Goal: Task Accomplishment & Management: Use online tool/utility

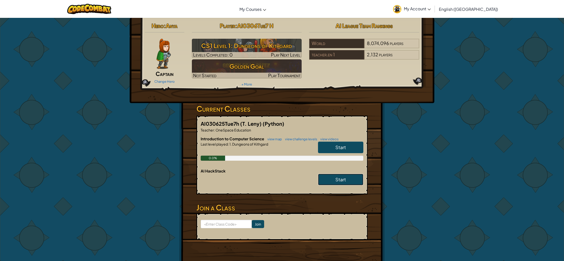
click at [346, 180] on span "Start" at bounding box center [341, 180] width 11 height 6
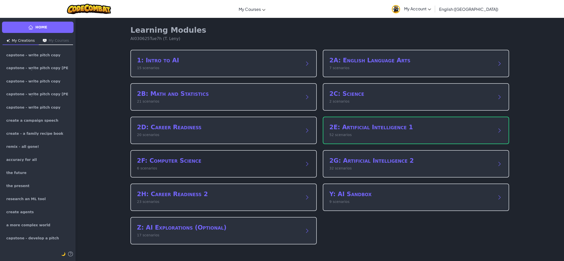
click at [250, 163] on h2 "2F: Computer Science" at bounding box center [218, 161] width 163 height 8
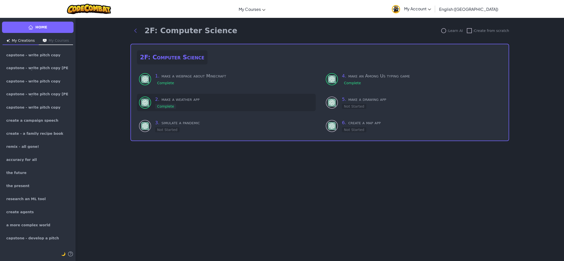
click at [203, 109] on div "2 . make a weather app Complete" at bounding box center [234, 102] width 159 height 13
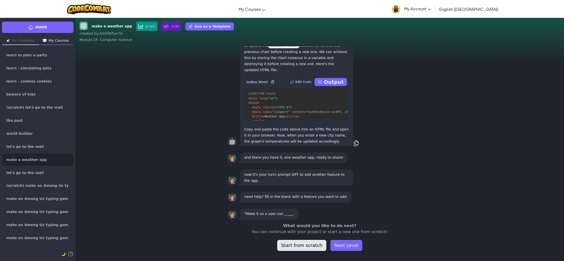
click at [315, 249] on button "Start from scratch" at bounding box center [301, 245] width 49 height 11
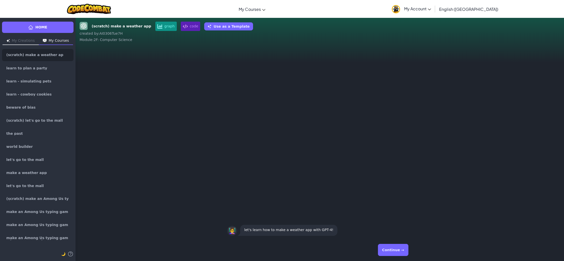
click at [410, 248] on div "Continue →" at bounding box center [319, 250] width 185 height 18
click at [400, 248] on button "Continue →" at bounding box center [393, 250] width 30 height 12
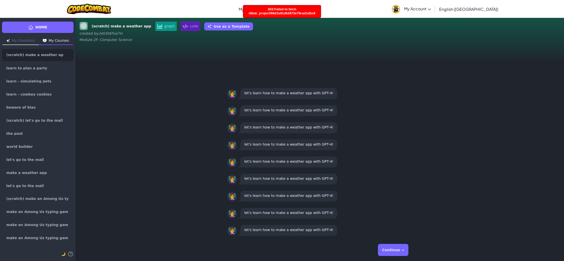
click at [397, 249] on button "Continue →" at bounding box center [393, 250] width 30 height 12
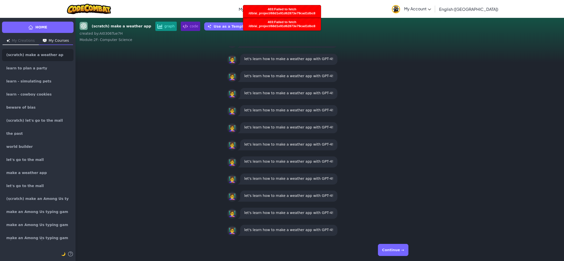
click at [397, 249] on button "Continue →" at bounding box center [393, 250] width 30 height 12
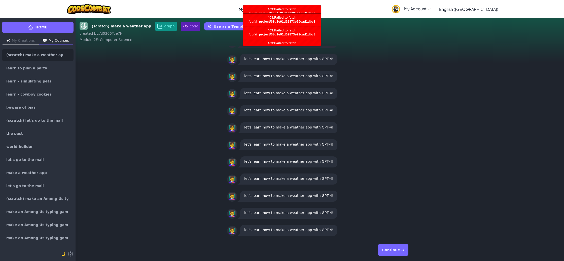
click at [397, 249] on button "Continue →" at bounding box center [393, 250] width 30 height 12
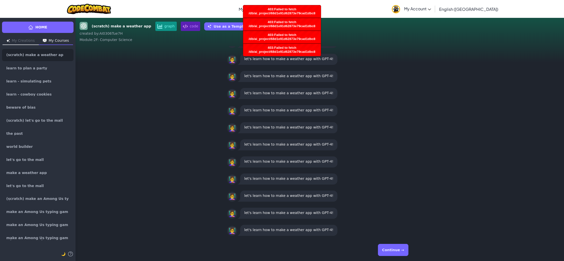
click at [397, 249] on button "Continue →" at bounding box center [393, 250] width 30 height 12
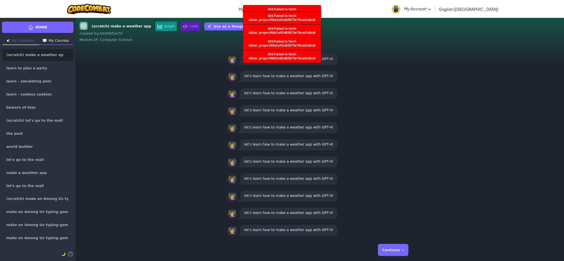
click at [296, 44] on div "403:Failed to fetch /db/ai_project/68d1e91d62873e79cad1dbc8" at bounding box center [282, 44] width 78 height 12
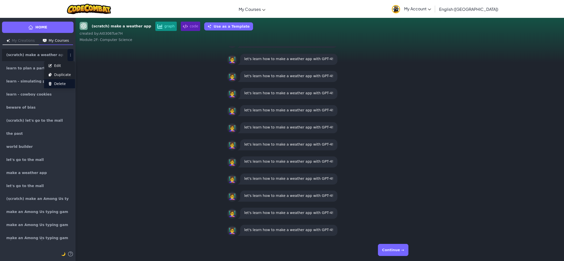
click at [72, 81] on button "Delete" at bounding box center [59, 83] width 31 height 9
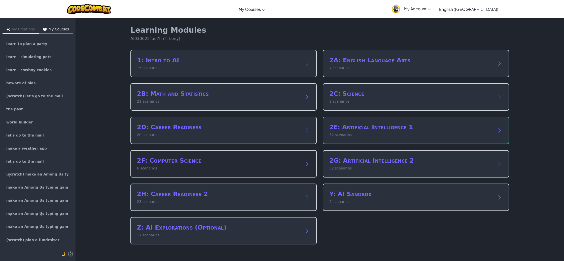
click at [276, 175] on div "2F: Computer Science 6 scenarios" at bounding box center [223, 163] width 186 height 27
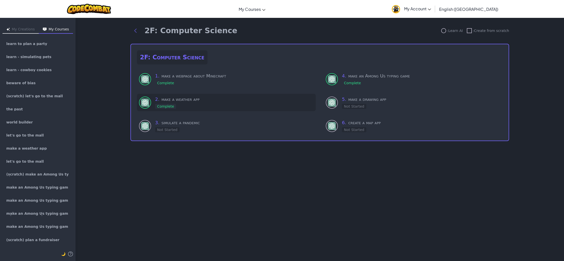
click at [171, 103] on h3 "2 . make a weather app" at bounding box center [234, 99] width 159 height 7
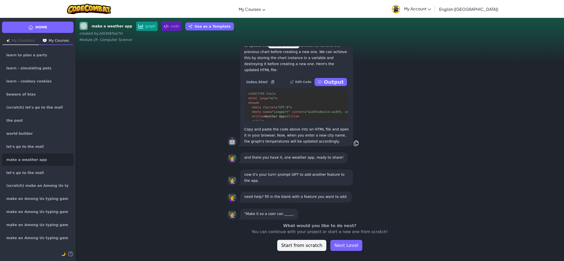
click at [333, 83] on p "Output" at bounding box center [334, 82] width 20 height 7
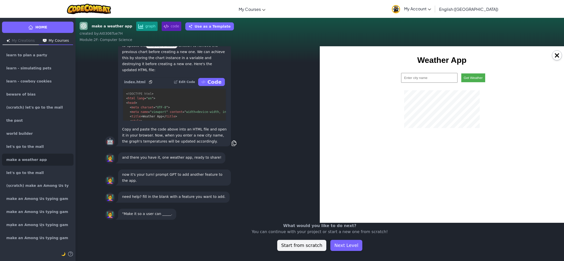
click at [436, 78] on input "text" at bounding box center [429, 78] width 56 height 10
type input "[GEOGRAPHIC_DATA][PERSON_NAME]"
click at [475, 74] on button "Get Weather" at bounding box center [474, 78] width 24 height 9
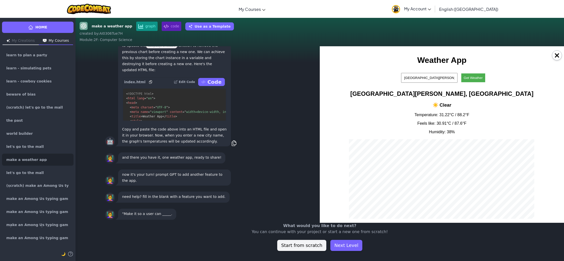
drag, startPoint x: 553, startPoint y: 52, endPoint x: 528, endPoint y: 76, distance: 34.4
click at [553, 52] on button "×" at bounding box center [557, 55] width 10 height 10
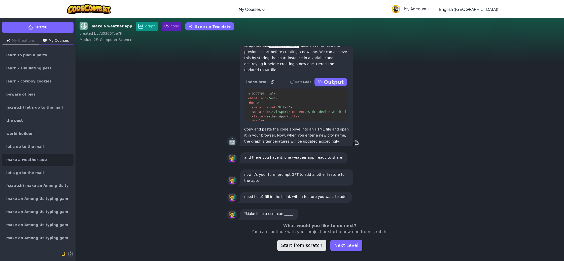
click at [292, 249] on button "Start from scratch" at bounding box center [301, 245] width 49 height 11
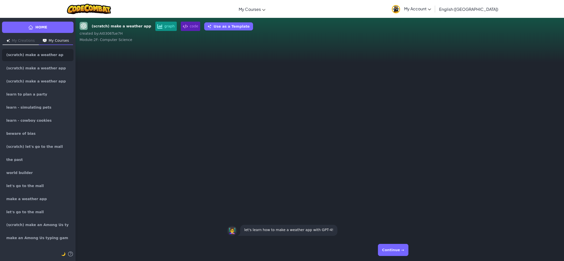
click at [392, 252] on button "Continue →" at bounding box center [393, 250] width 30 height 12
click at [68, 54] on button "Edit Duplicate Delete" at bounding box center [71, 55] width 6 height 12
click at [64, 66] on button "Edit" at bounding box center [59, 65] width 31 height 9
type input "(scratch) make a weather app [PERSON_NAME].tat"
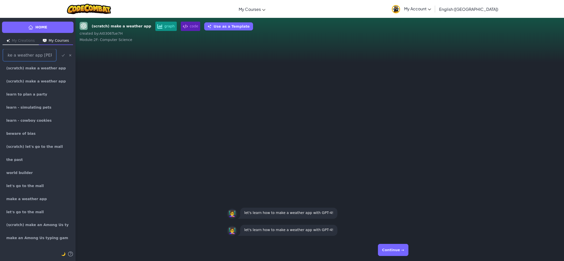
scroll to position [0, 27]
click button "submit" at bounding box center [63, 55] width 7 height 6
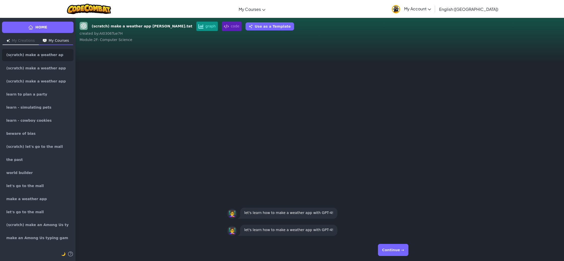
click at [138, 86] on div "👩‍🏫 let's learn how to make a weather app with GPT-4! 👩‍🏫 let's learn how to ma…" at bounding box center [320, 142] width 489 height 193
click at [390, 246] on button "Continue →" at bounding box center [393, 250] width 30 height 12
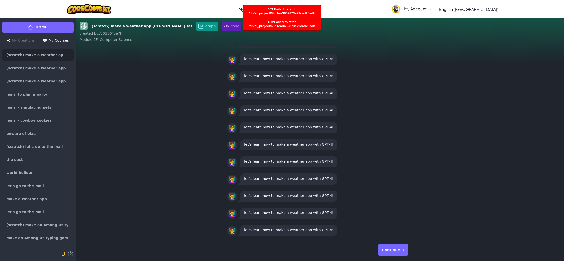
click at [391, 246] on button "Continue →" at bounding box center [393, 250] width 30 height 12
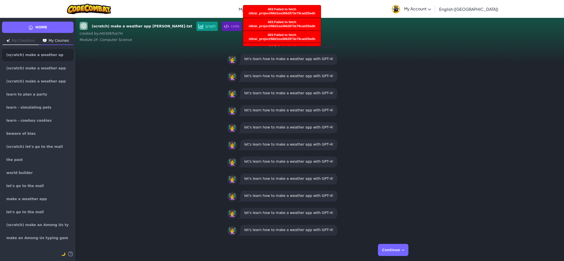
click at [391, 246] on button "Continue →" at bounding box center [393, 250] width 30 height 12
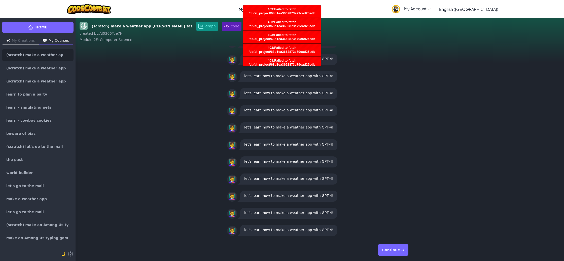
click at [390, 246] on button "Continue →" at bounding box center [393, 250] width 30 height 12
click at [391, 246] on button "Continue →" at bounding box center [393, 250] width 30 height 12
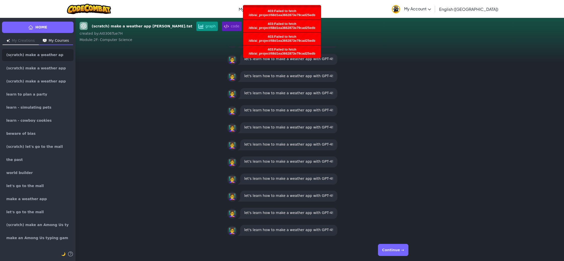
click at [391, 246] on button "Continue →" at bounding box center [393, 250] width 30 height 12
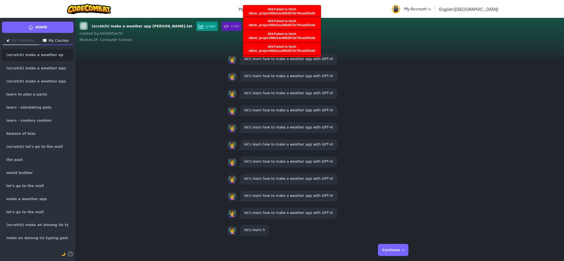
click at [391, 246] on button "Continue →" at bounding box center [393, 250] width 30 height 12
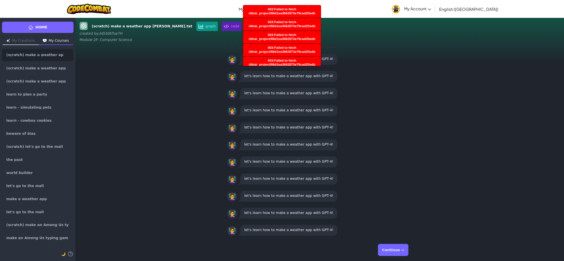
click at [391, 247] on button "Continue →" at bounding box center [393, 250] width 30 height 12
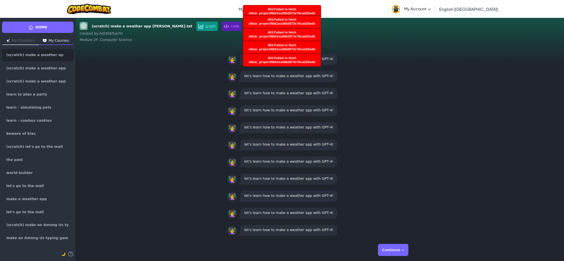
click at [391, 247] on button "Continue →" at bounding box center [393, 250] width 30 height 12
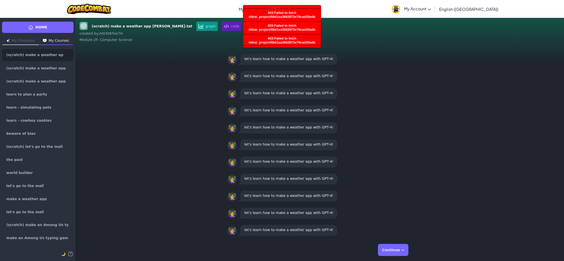
click at [390, 248] on button "Continue →" at bounding box center [393, 250] width 30 height 12
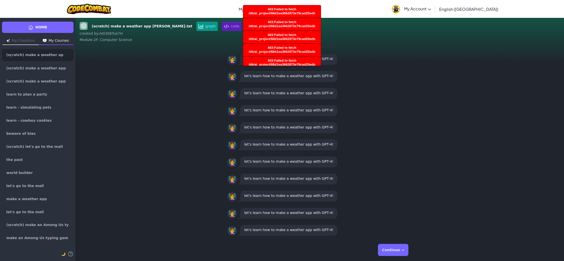
click at [390, 248] on button "Continue →" at bounding box center [393, 250] width 30 height 12
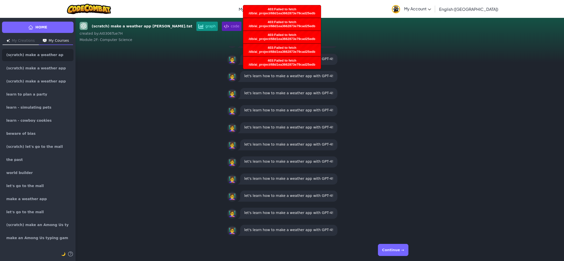
click at [390, 248] on button "Continue →" at bounding box center [393, 250] width 30 height 12
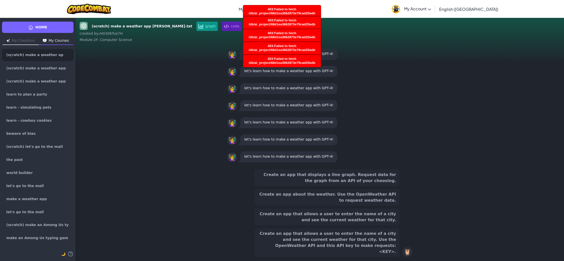
click at [390, 248] on button "Create an app that allows a user to enter the name of a city and see the curren…" at bounding box center [326, 243] width 145 height 29
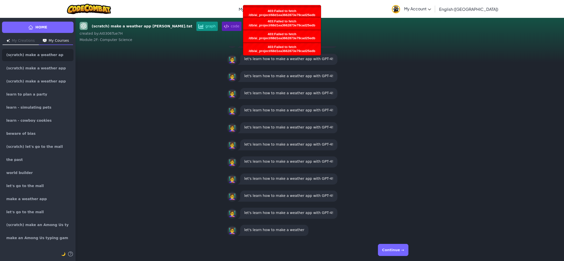
click at [390, 248] on button "Continue →" at bounding box center [393, 250] width 30 height 12
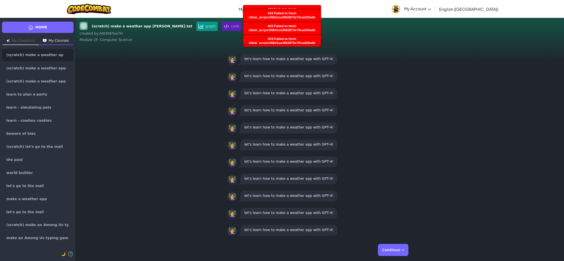
click at [390, 248] on button "Continue →" at bounding box center [393, 250] width 30 height 12
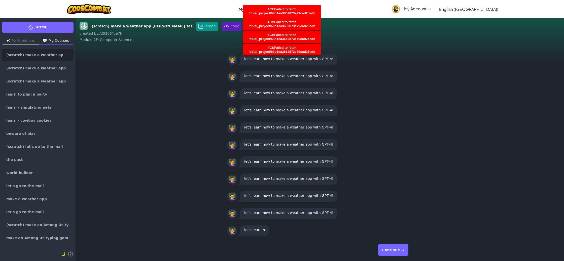
click at [390, 248] on button "Continue →" at bounding box center [393, 250] width 30 height 12
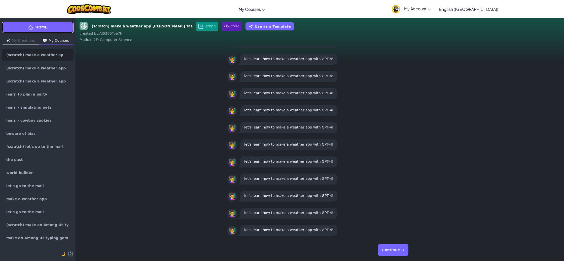
click at [42, 28] on span "Home" at bounding box center [41, 27] width 12 height 5
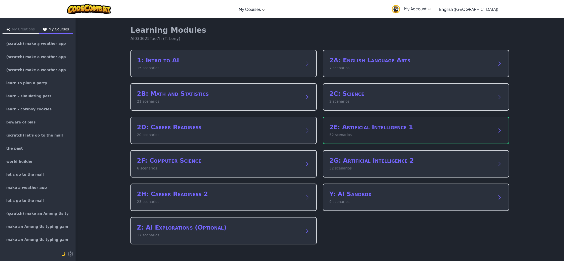
click at [359, 131] on h2 "2E: Artificial Intelligence 1" at bounding box center [411, 127] width 163 height 8
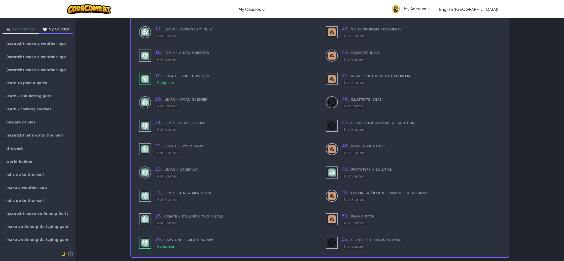
scroll to position [432, 0]
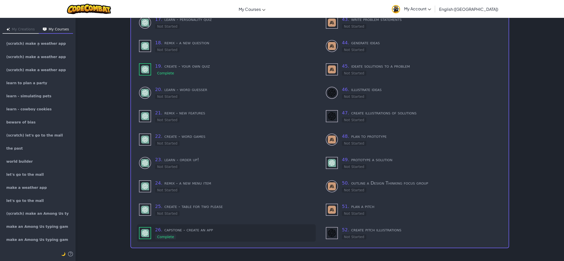
click at [205, 227] on h3 "26 . capstone - create an app" at bounding box center [234, 230] width 159 height 7
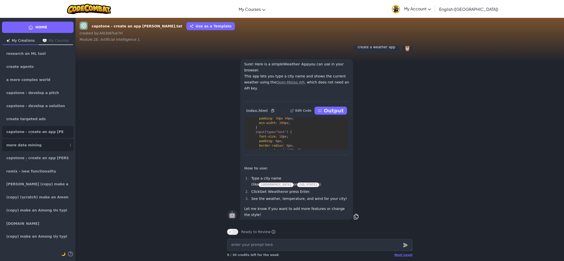
scroll to position [146, 0]
click at [334, 116] on div "index.html Edit Code Output" at bounding box center [296, 111] width 105 height 10
click at [330, 114] on p "Output" at bounding box center [334, 110] width 20 height 7
type textarea "x"
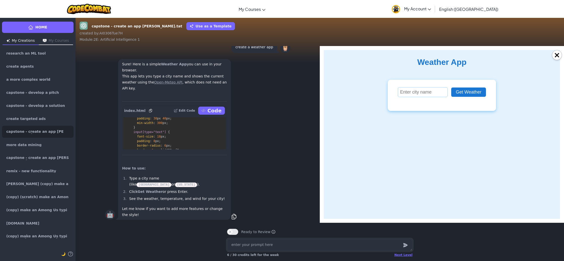
scroll to position [0, 0]
click at [431, 94] on input "text" at bounding box center [423, 92] width 50 height 10
type input "[GEOGRAPHIC_DATA][PERSON_NAME]"
click at [472, 92] on button "Get Weather" at bounding box center [468, 92] width 35 height 9
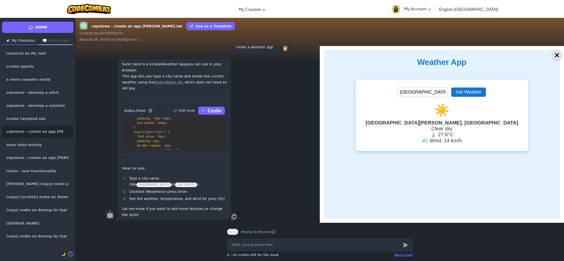
click at [559, 54] on button "×" at bounding box center [557, 55] width 10 height 10
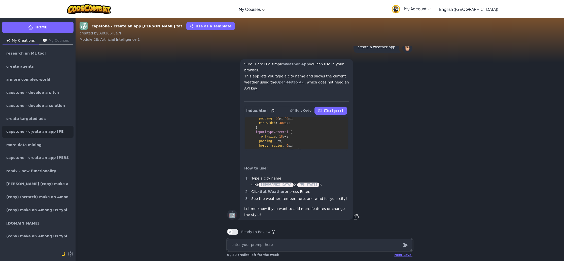
click at [268, 246] on textarea at bounding box center [319, 245] width 185 height 12
type textarea "x"
type textarea "A"
type textarea "x"
type textarea "Ad"
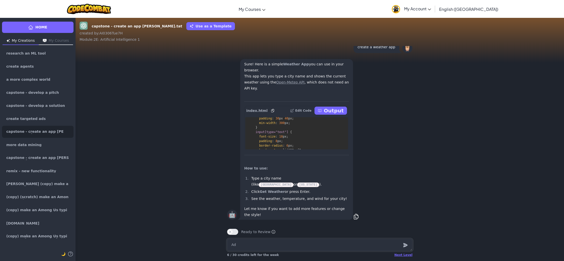
type textarea "x"
type textarea "Add"
type textarea "x"
type textarea "Add"
type textarea "x"
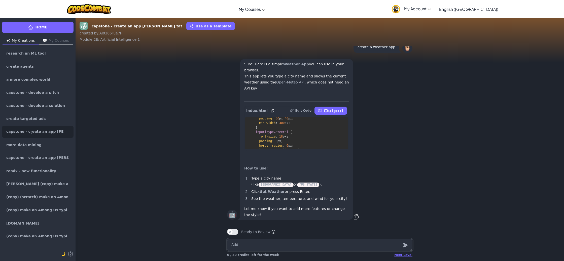
type textarea "Add a"
type textarea "x"
type textarea "Add a"
type textarea "x"
type textarea "Add a l"
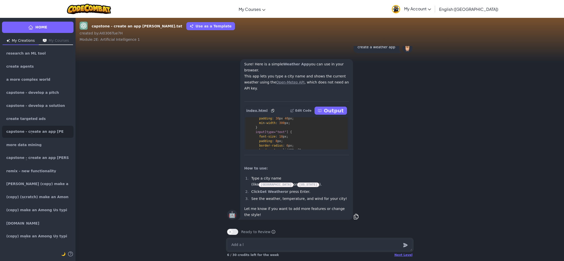
type textarea "x"
type textarea "Add a li"
type textarea "x"
type textarea "Add a lin"
type textarea "x"
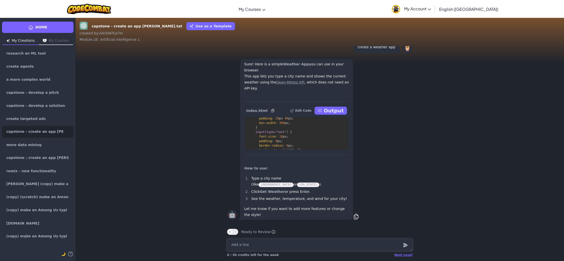
type textarea "Add a line"
type textarea "x"
type textarea "Add a line g"
type textarea "x"
type textarea "Add a line gr"
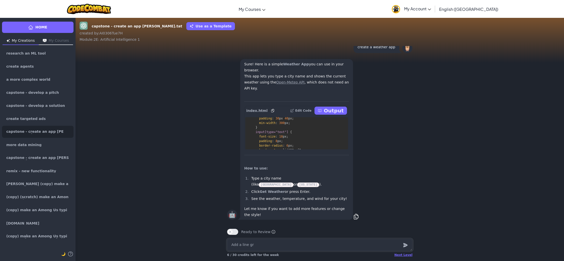
type textarea "x"
type textarea "Add a line gra"
type textarea "x"
type textarea "Add a line grap"
type textarea "x"
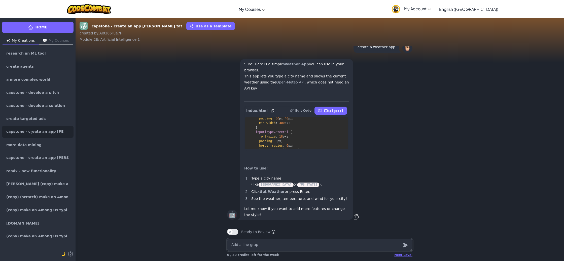
type textarea "Add a line graph"
type textarea "x"
type textarea "Add a line graph"
type textarea "x"
type textarea "Add a line graph s"
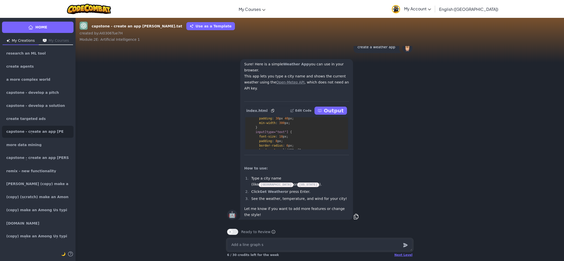
type textarea "x"
type textarea "Add a line graph sh"
type textarea "x"
type textarea "Add a line graph sho"
type textarea "x"
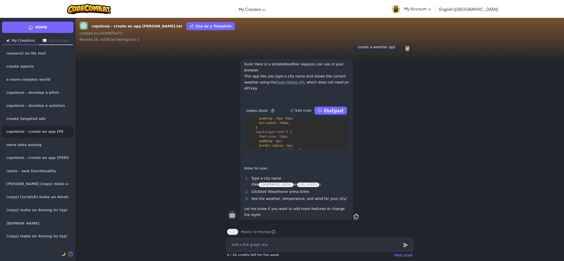
type textarea "Add a line graph show"
type textarea "x"
type textarea "Add a line graph showi"
type textarea "x"
type textarea "Add a line graph showin"
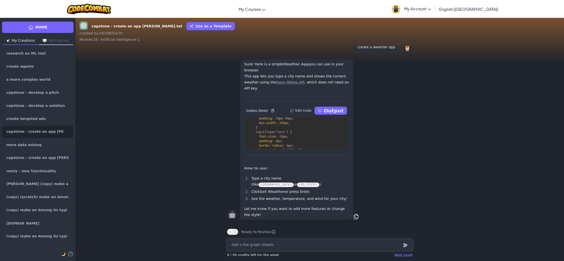
type textarea "x"
type textarea "Add a line graph showing"
type textarea "x"
type textarea "Add a line graph showing"
type textarea "x"
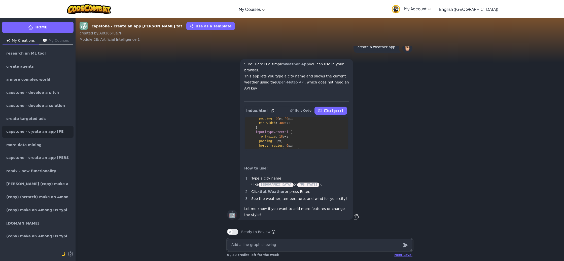
type textarea "Add a line graph showing t"
type textarea "x"
type textarea "Add a line graph showing th"
type textarea "x"
type textarea "Add a line graph showing the"
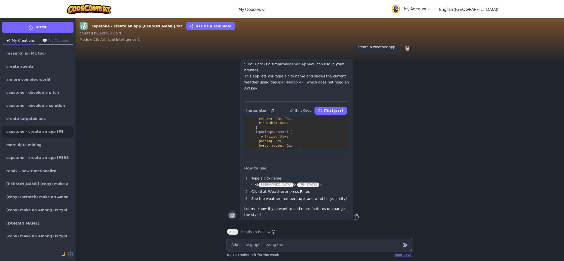
type textarea "x"
type textarea "Add a line graph showing the"
type textarea "x"
type textarea "Add a line graph showing the w"
type textarea "x"
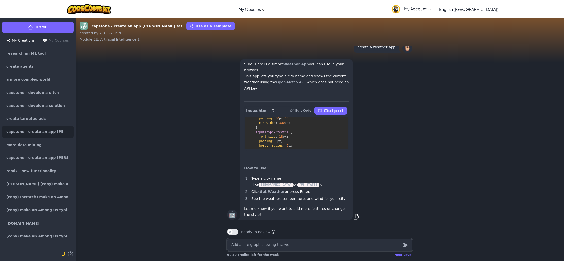
type textarea "Add a line graph showing the wea"
type textarea "x"
type textarea "Add a line graph showing the weat"
type textarea "x"
type textarea "Add a line graph showing the weath"
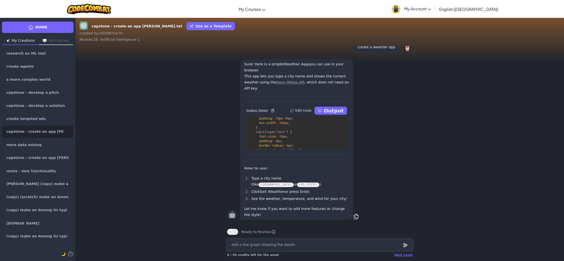
type textarea "x"
type textarea "Add a line graph showing the weathe"
type textarea "x"
type textarea "Add a line graph showing the weather"
type textarea "x"
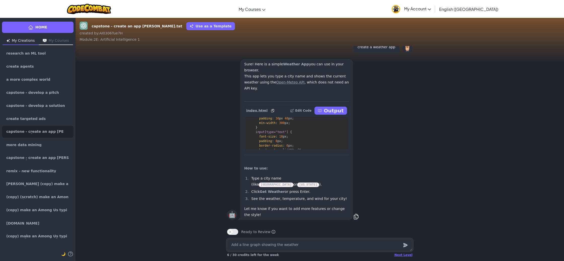
type textarea "Add a line graph showing the weather"
drag, startPoint x: 304, startPoint y: 249, endPoint x: 229, endPoint y: 245, distance: 75.4
click at [229, 245] on textarea "Add a line graph showing the weather" at bounding box center [319, 245] width 185 height 12
type textarea "x"
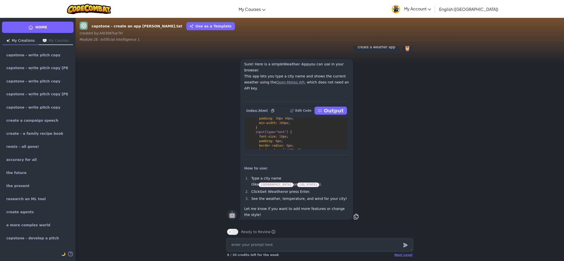
click at [283, 242] on textarea at bounding box center [319, 245] width 185 height 12
type textarea "x"
type textarea "A"
type textarea "x"
type textarea "Ad"
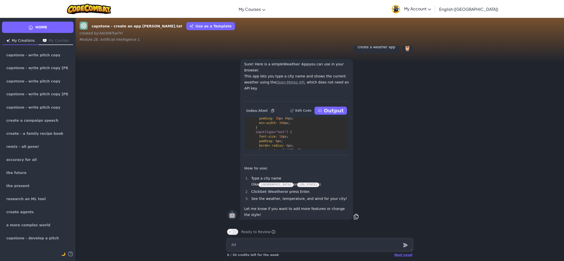
type textarea "x"
type textarea "Add"
type textarea "x"
type textarea "Add"
type textarea "x"
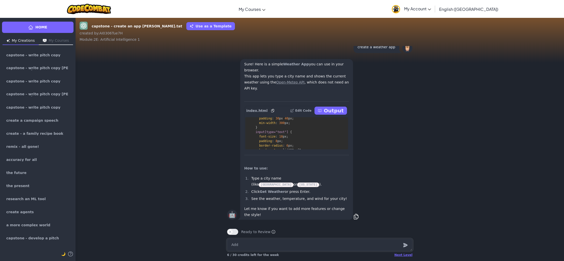
type textarea "Add a"
type textarea "x"
type textarea "Add a"
type textarea "x"
type textarea "Add a l"
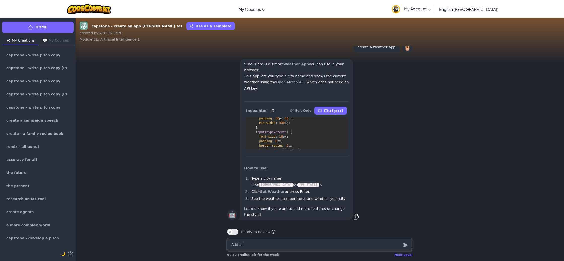
type textarea "x"
type textarea "Add a li"
type textarea "x"
type textarea "Add a lin"
type textarea "x"
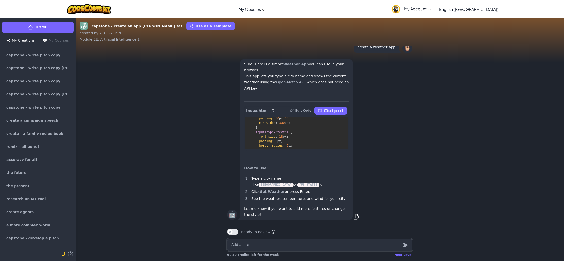
type textarea "Add a line"
type textarea "x"
type textarea "Add a line g"
type textarea "x"
type textarea "Add a line gr"
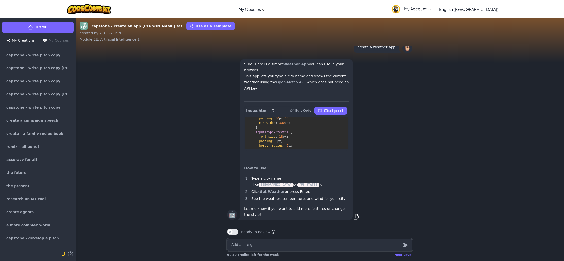
type textarea "x"
type textarea "Add a line gra"
type textarea "x"
type textarea "Add a line grap"
type textarea "x"
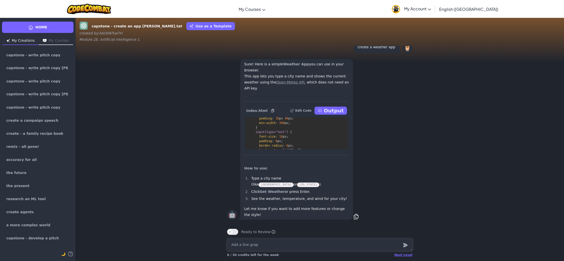
type textarea "Add a line graph"
type textarea "x"
type textarea "Add a line graph"
type textarea "x"
type textarea "Add a line graph sh"
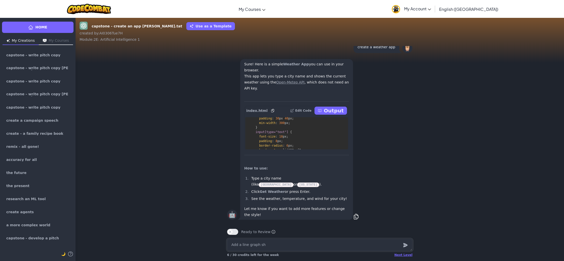
type textarea "x"
type textarea "Add a line graph sho"
type textarea "x"
type textarea "Add a line graph show"
type textarea "x"
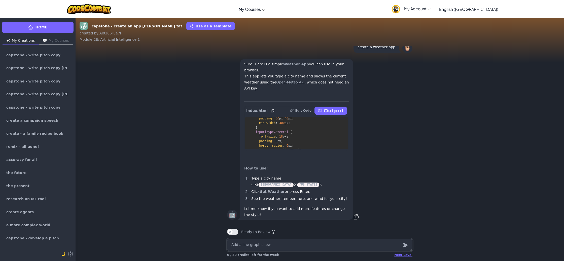
type textarea "Add a line graph showi"
type textarea "x"
type textarea "Add a line graph showin"
type textarea "x"
type textarea "Add a line graph showing"
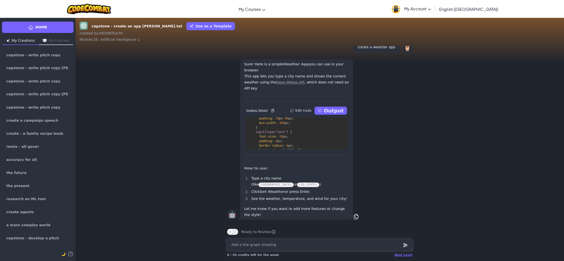
type textarea "x"
type textarea "Add a line graph showing"
type textarea "x"
type textarea "Add a line graph showing t"
type textarea "x"
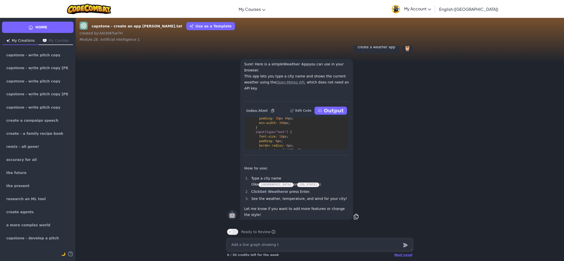
type textarea "Add a line graph showing th"
type textarea "x"
type textarea "Add a line graph showing the"
type textarea "x"
type textarea "Add a line graph showing the"
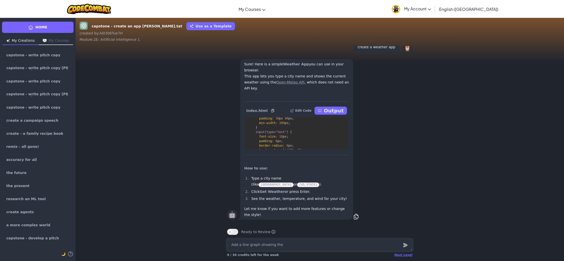
type textarea "x"
type textarea "Add a line graph showing the u"
type textarea "x"
type textarea "Add a line graph showing the up"
type textarea "x"
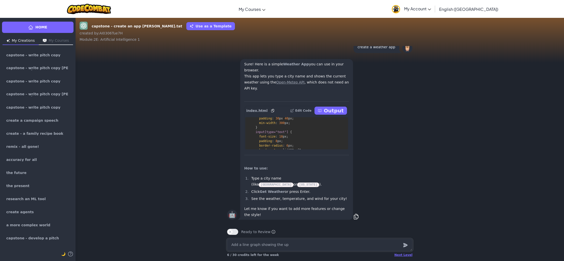
type textarea "Add a line graph showing the ups"
type textarea "x"
type textarea "Add a line graph showing the ups"
type textarea "x"
type textarea "Add a line graph showing the ups a"
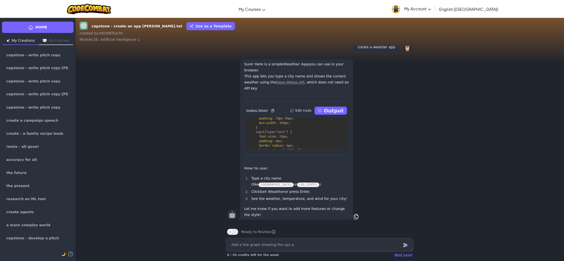
type textarea "x"
type textarea "Add a line graph showing the ups an"
type textarea "x"
type textarea "Add a line graph showing the ups and"
type textarea "x"
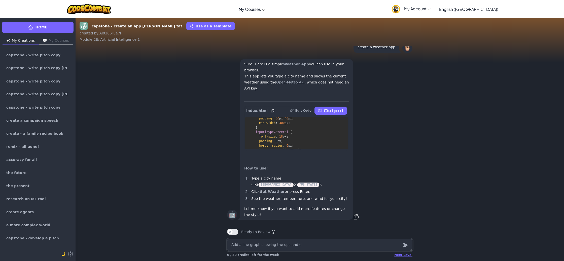
type textarea "Add a line graph showing the ups and do"
type textarea "x"
type textarea "Add a line graph showing the ups and dow"
type textarea "x"
type textarea "Add a line graph showing the ups and down"
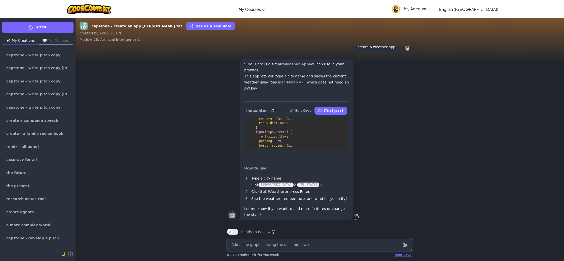
type textarea "x"
type textarea "Add a line graph showing the ups and downs"
type textarea "x"
type textarea "Add a line graph showing the ups and downs o"
type textarea "x"
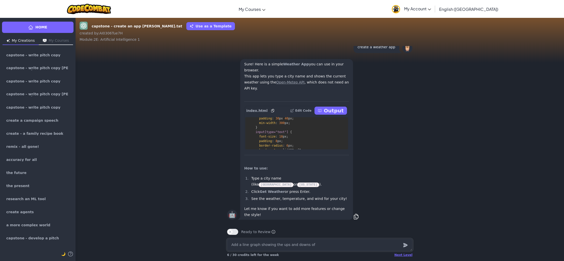
type textarea "Add a line graph showing the ups and downs of"
type textarea "x"
type textarea "Add a line graph showing the ups and downs of t"
type textarea "x"
type textarea "Add a line graph showing the ups and downs of th"
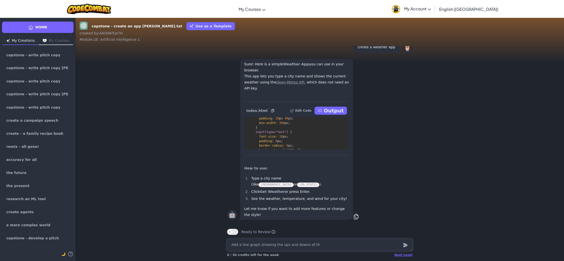
type textarea "x"
type textarea "Add a line graph showing the ups and downs of the"
type textarea "x"
type textarea "Add a line graph showing the ups and downs of the w"
type textarea "x"
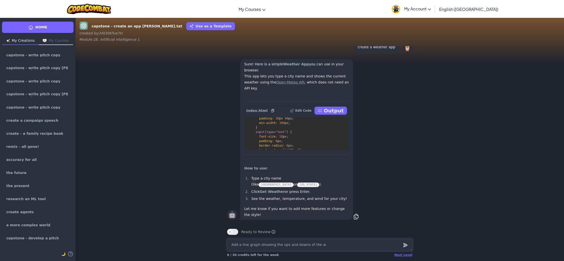
type textarea "Add a line graph showing the ups and downs of the we"
type textarea "x"
type textarea "Add a line graph showing the ups and downs of the wea"
type textarea "x"
type textarea "Add a line graph showing the ups and downs of the weat"
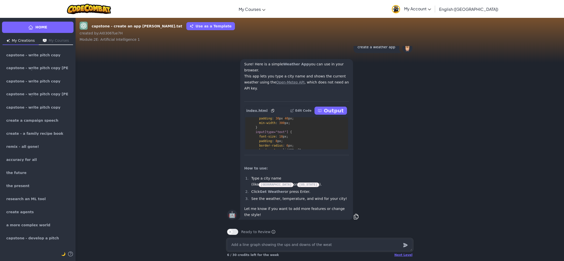
type textarea "x"
type textarea "Add a line graph showing the ups and downs of the weath"
type textarea "x"
type textarea "Add a line graph showing the ups and downs of the weathe"
type textarea "x"
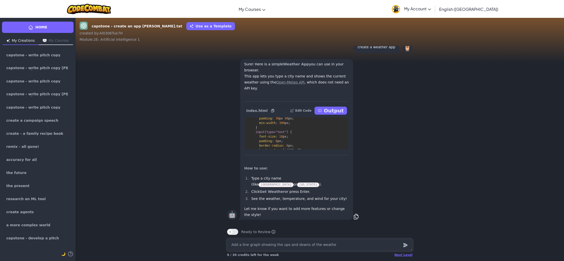
type textarea "Add a line graph showing the ups and downs of the weather"
type textarea "x"
type textarea "Add a line graph showing the ups and downs of the weather"
type textarea "x"
type textarea "Add a line graph showing the ups and downs of the weather p"
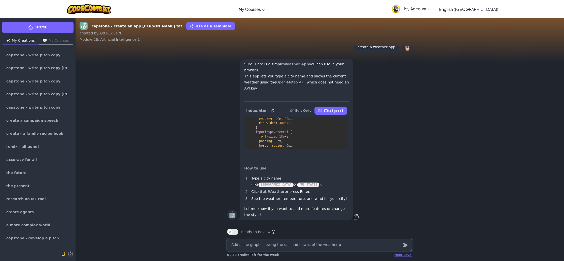
type textarea "x"
type textarea "Add a line graph showing the ups and downs of the weather pe"
type textarea "x"
type textarea "Add a line graph showing the ups and downs of the weather per"
type textarea "x"
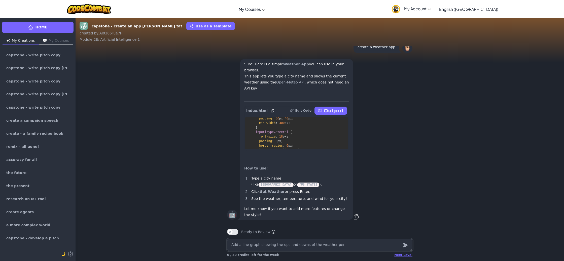
type textarea "Add a line graph showing the ups and downs of the weather per"
type textarea "x"
type textarea "Add a line graph showing the ups and downs of the weather per h"
type textarea "x"
type textarea "Add a line graph showing the ups and downs of the weather per ho"
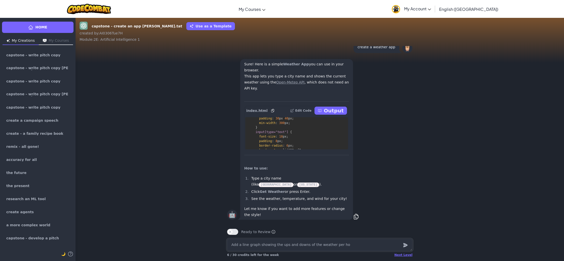
type textarea "x"
type textarea "Add a line graph showing the ups and downs of the weather per hou"
type textarea "x"
type textarea "Add a line graph showing the ups and downs of the weather per hour"
type textarea "x"
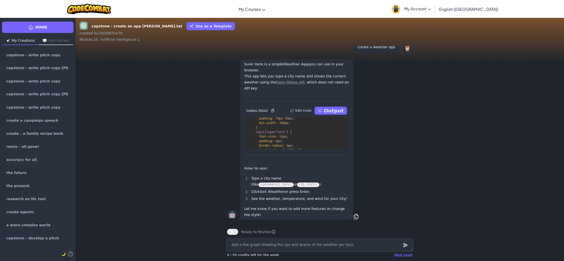
type textarea "Add a line graph showing the ups and downs of the weather per hour,"
type textarea "x"
type textarea "Add a line graph showing the ups and downs of the weather per hour,"
type textarea "x"
type textarea "Add a line graph showing the ups and downs of the weather per hour, l"
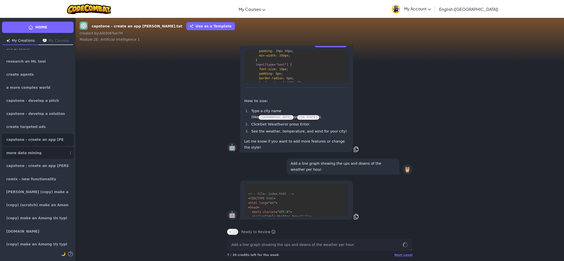
scroll to position [146, 0]
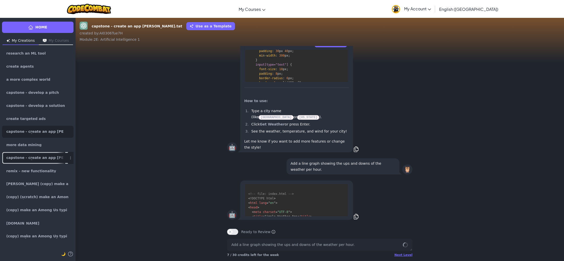
click at [42, 157] on link "capstone - create an app [PERSON_NAME]" at bounding box center [38, 158] width 72 height 12
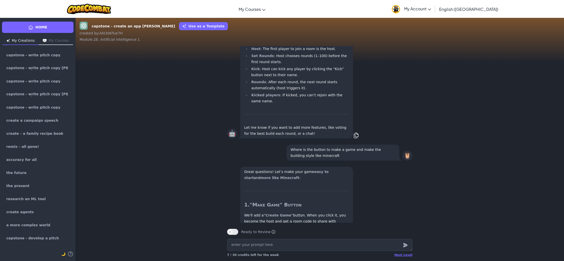
scroll to position [-3067, 0]
click at [41, 96] on span "capstone - write pitch copy [PERSON_NAME].tat" at bounding box center [35, 94] width 59 height 4
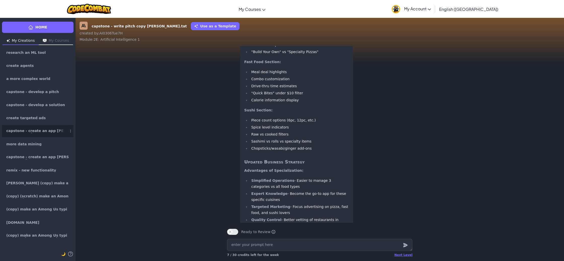
scroll to position [147, 0]
click at [51, 130] on span "capstone - create an app [PERSON_NAME].tat" at bounding box center [35, 130] width 59 height 4
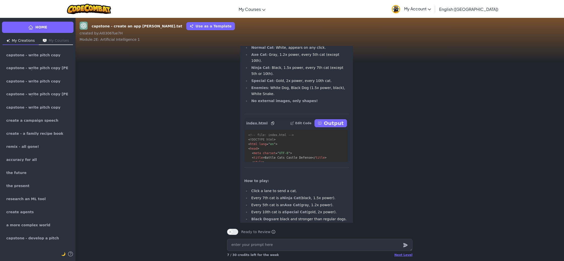
scroll to position [-358, 0]
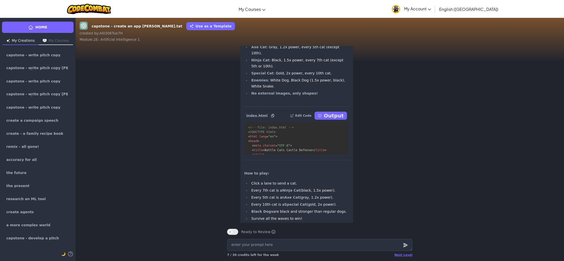
click at [323, 120] on button "Output" at bounding box center [331, 116] width 32 height 8
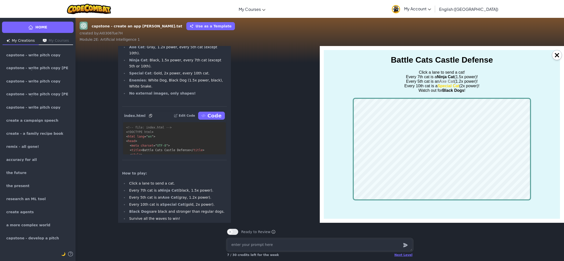
scroll to position [0, 0]
click at [555, 56] on button "×" at bounding box center [557, 55] width 10 height 10
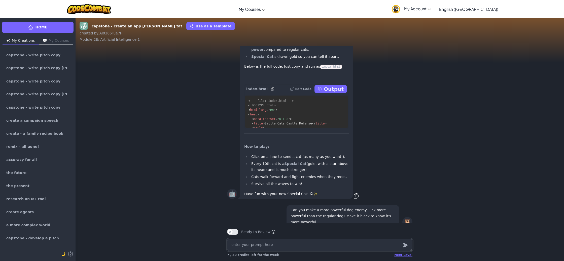
scroll to position [-1625, 0]
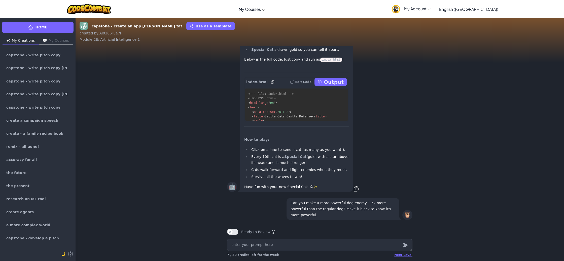
click at [328, 86] on p "Output" at bounding box center [334, 82] width 20 height 7
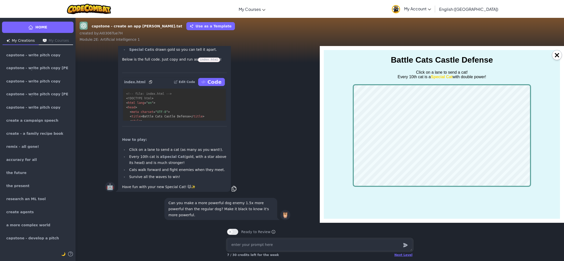
scroll to position [0, 0]
click at [383, 89] on body "Battle Cats Castle Defense Click on a lane to send a cat! Every 10th cat is a S…" at bounding box center [442, 121] width 236 height 132
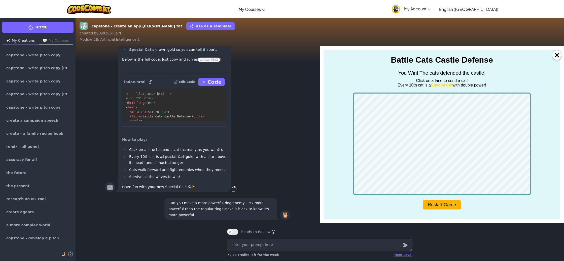
click at [557, 54] on button "×" at bounding box center [557, 55] width 10 height 10
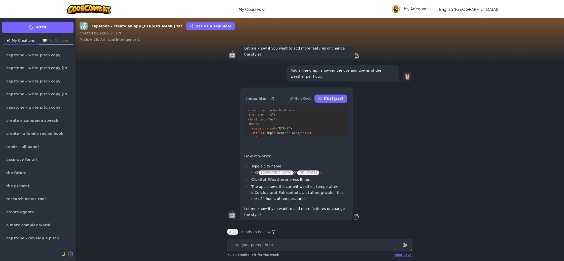
click at [334, 102] on p "Output" at bounding box center [334, 98] width 20 height 7
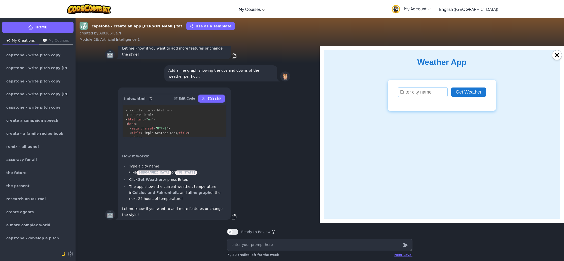
click at [424, 94] on input "text" at bounding box center [423, 92] width 50 height 10
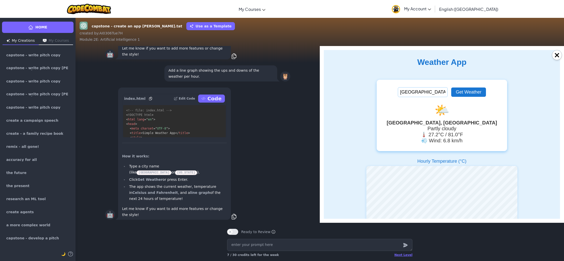
scroll to position [18, 0]
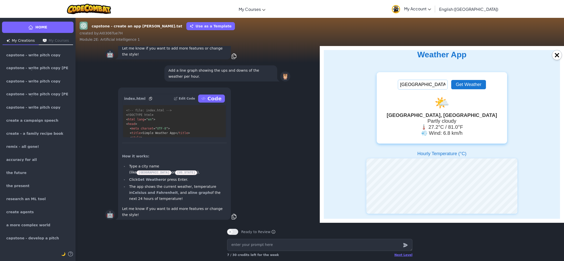
click at [461, 138] on div "[GEOGRAPHIC_DATA] Get Weather 🌤️ [GEOGRAPHIC_DATA], [GEOGRAPHIC_DATA] Partly cl…" at bounding box center [442, 108] width 131 height 72
drag, startPoint x: 434, startPoint y: 76, endPoint x: 393, endPoint y: 77, distance: 40.3
click at [393, 77] on div "[GEOGRAPHIC_DATA] Get Weather 🌤️ [GEOGRAPHIC_DATA], [GEOGRAPHIC_DATA] Partly cl…" at bounding box center [442, 108] width 131 height 72
click at [460, 80] on button "Get Weather" at bounding box center [468, 84] width 35 height 9
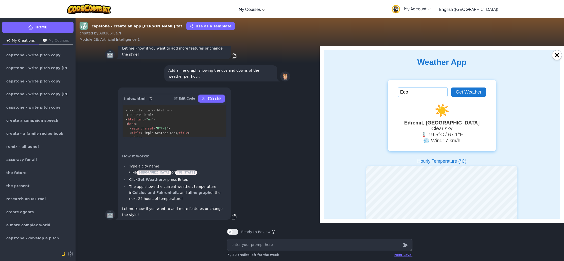
drag, startPoint x: 419, startPoint y: 94, endPoint x: 400, endPoint y: 93, distance: 19.0
click at [400, 93] on input "Edo" at bounding box center [423, 92] width 50 height 10
click at [458, 93] on button "Get Weather" at bounding box center [468, 92] width 35 height 9
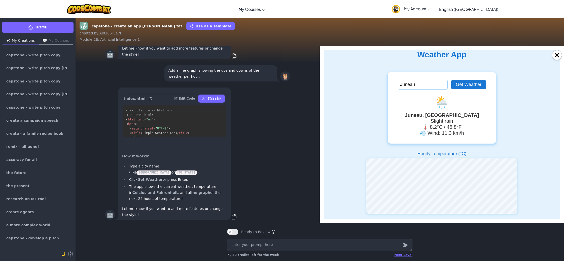
click at [445, 152] on div "Hourly Temperature (°C)" at bounding box center [442, 153] width 49 height 5
click at [468, 153] on div "Hourly Temperature (°C)" at bounding box center [442, 185] width 236 height 68
click at [315, 245] on textarea at bounding box center [319, 245] width 185 height 12
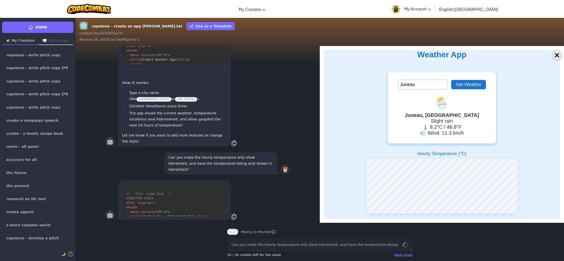
click at [557, 55] on button "×" at bounding box center [557, 55] width 10 height 10
click at [320, 55] on div "🤖 index.html Edit Code Code <!-- file: index.html --> <! DOCTYPE html > < html …" at bounding box center [198, 80] width 244 height 139
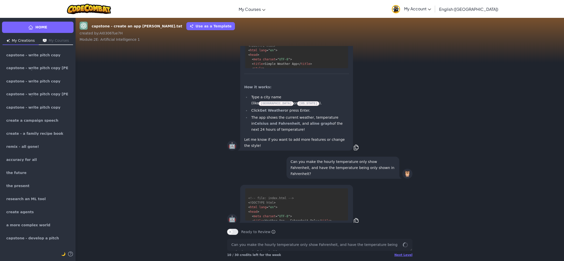
scroll to position [0, 0]
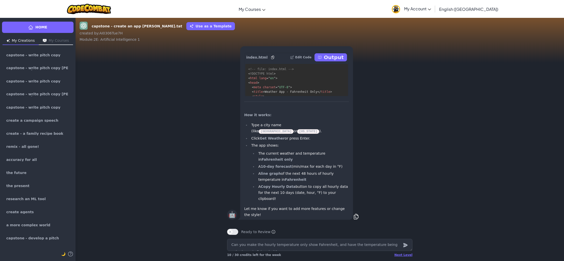
click at [334, 61] on p "Output" at bounding box center [334, 57] width 20 height 7
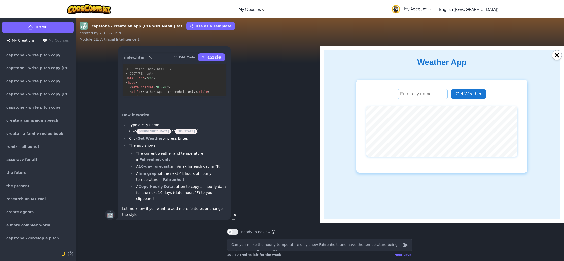
click at [337, 70] on body "Weather App Get Weather 10 Day Forecast Date Weather Min (°F) Max (°F) Hourly T…" at bounding box center [442, 115] width 236 height 115
click at [423, 97] on input "text" at bounding box center [423, 94] width 50 height 10
click at [467, 99] on button "Get Weather" at bounding box center [468, 93] width 35 height 9
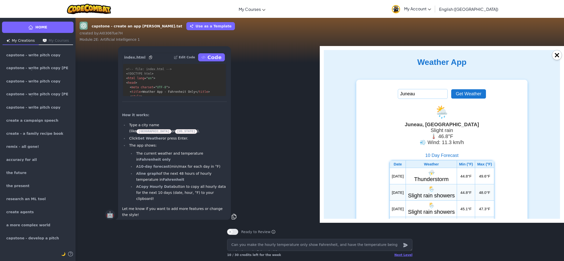
drag, startPoint x: 427, startPoint y: 98, endPoint x: 395, endPoint y: 96, distance: 32.6
click at [395, 96] on div "Juneau Get Weather 🌦️ [GEOGRAPHIC_DATA], [GEOGRAPHIC_DATA] Slight rain 🌡️ 46.8°…" at bounding box center [441, 255] width 171 height 350
click at [473, 95] on button "Get Weather" at bounding box center [468, 93] width 35 height 9
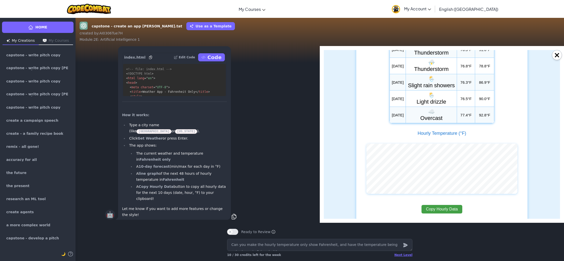
scroll to position [248, 0]
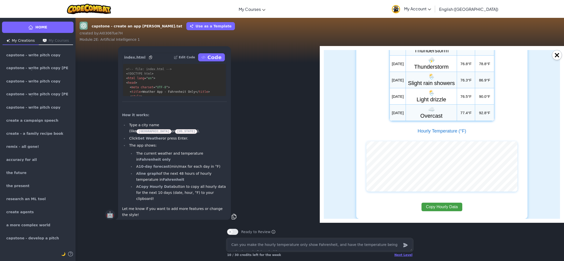
click at [251, 246] on textarea "Can you make the hourly temperature only show Fahrenheit, and have the temperat…" at bounding box center [319, 245] width 185 height 12
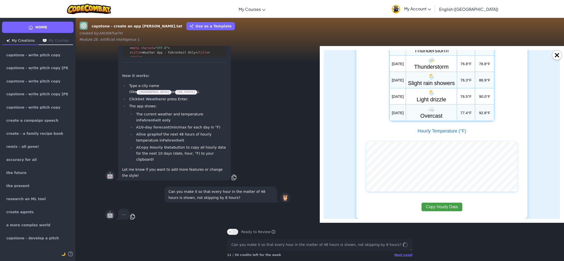
click at [558, 54] on button "×" at bounding box center [557, 55] width 10 height 10
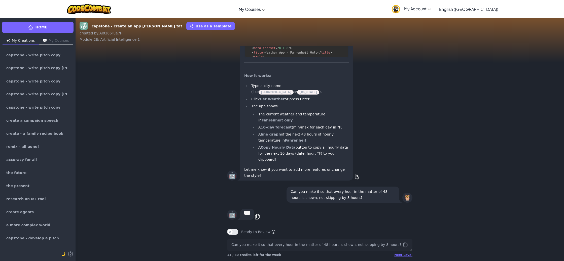
drag, startPoint x: 558, startPoint y: 55, endPoint x: 302, endPoint y: 153, distance: 275.0
click at [558, 55] on div "🤖 index.html Edit Code Output <!-- file: index.html --> <! DOCTYPE html > < htm…" at bounding box center [320, 94] width 489 height 180
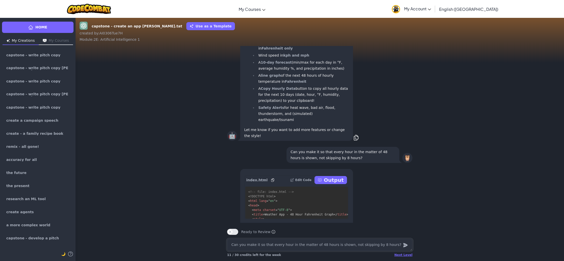
scroll to position [-175, 0]
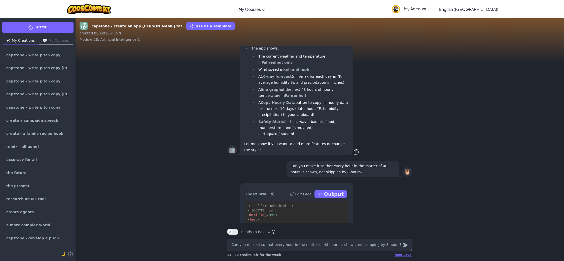
click at [341, 198] on p "Output" at bounding box center [334, 194] width 20 height 7
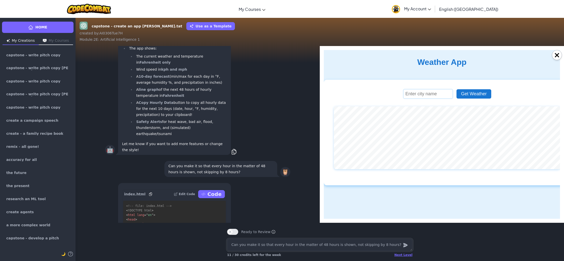
scroll to position [0, 0]
click at [441, 96] on input "text" at bounding box center [428, 94] width 50 height 10
click at [470, 96] on button "Get Weather" at bounding box center [474, 93] width 35 height 9
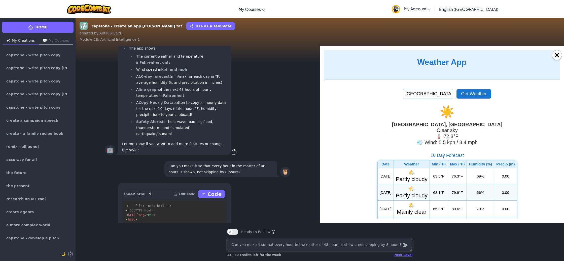
click at [246, 246] on textarea "Can you make it so that every hour in the matter of 48 hours is shown, not skip…" at bounding box center [319, 245] width 185 height 12
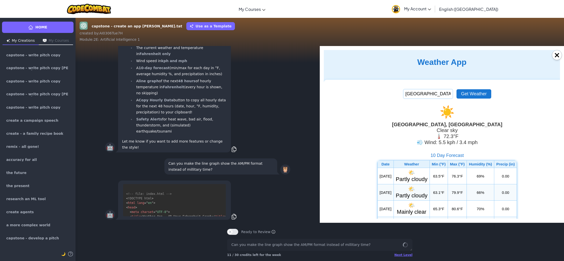
click at [556, 56] on button "×" at bounding box center [557, 55] width 10 height 10
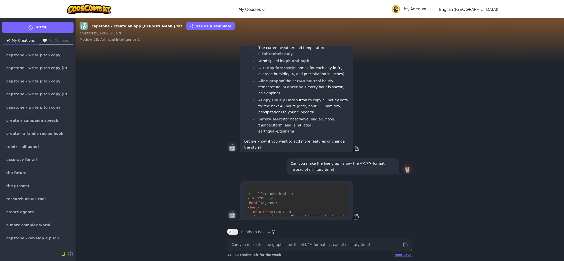
click at [558, 55] on div "🤖 index.html Edit Code Output <!-- file: index.html --> <! DOCTYPE html > < htm…" at bounding box center [320, 47] width 489 height 218
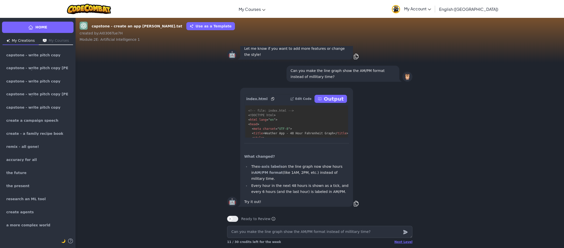
click at [306, 103] on button "Edit Code" at bounding box center [300, 99] width 21 height 8
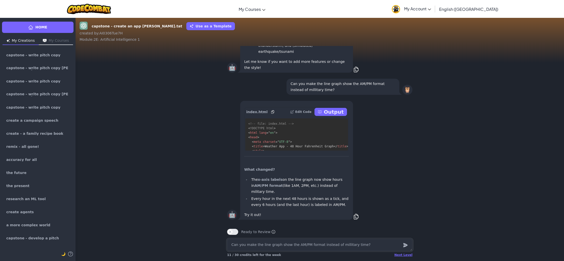
click at [260, 248] on textarea "Can you make the line graph show the AM/PM format instead of millitary time?" at bounding box center [319, 245] width 185 height 12
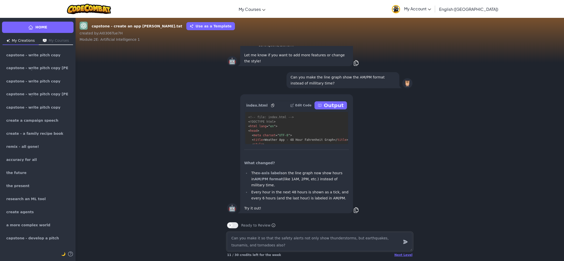
click at [390, 239] on textarea "Can you make it so that the safety alerts not only show thunderstorms, but eart…" at bounding box center [319, 242] width 185 height 19
click at [280, 247] on textarea "Can you make it so that the safety alerts not only show thunderstorms, but eart…" at bounding box center [319, 242] width 185 height 19
click at [400, 239] on textarea "Can you make it so that the safety alerts not only show thunderstorms, but eart…" at bounding box center [319, 242] width 185 height 19
click at [406, 242] on icon "submit" at bounding box center [406, 242] width 6 height 6
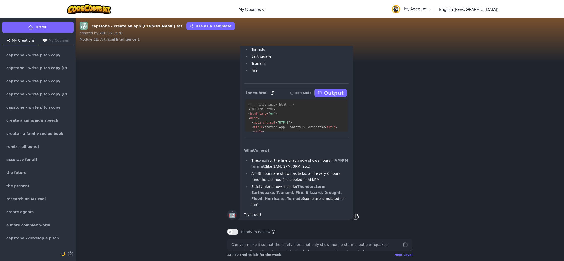
click at [331, 115] on pre "<!-- file: index.html --> <! DOCTYPE html > < html lang = " en " > < head > < m…" at bounding box center [296, 116] width 103 height 32
click at [332, 119] on pre "<!-- file: index.html --> <! DOCTYPE html > < html lang = " en " > < head > < m…" at bounding box center [296, 116] width 103 height 32
click at [338, 96] on p "Output" at bounding box center [334, 92] width 20 height 7
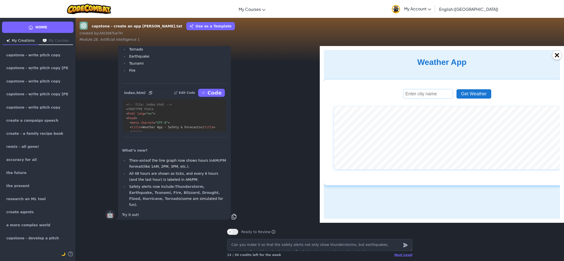
click at [442, 96] on input "text" at bounding box center [428, 94] width 50 height 10
click at [478, 97] on button "Get Weather" at bounding box center [474, 93] width 35 height 9
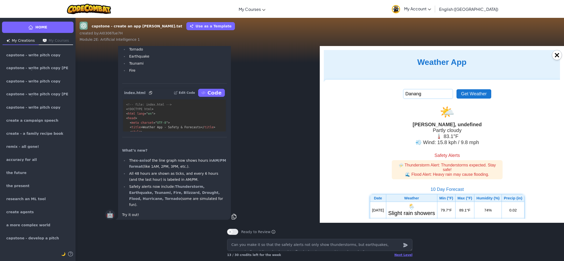
drag, startPoint x: 442, startPoint y: 96, endPoint x: 403, endPoint y: 95, distance: 38.8
click at [476, 93] on button "Get Weather" at bounding box center [474, 93] width 35 height 9
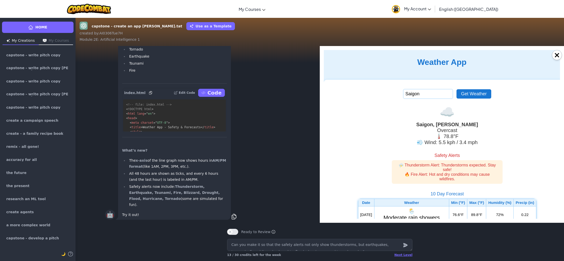
drag, startPoint x: 433, startPoint y: 97, endPoint x: 400, endPoint y: 96, distance: 32.2
click at [463, 98] on button "Get Weather" at bounding box center [474, 93] width 35 height 9
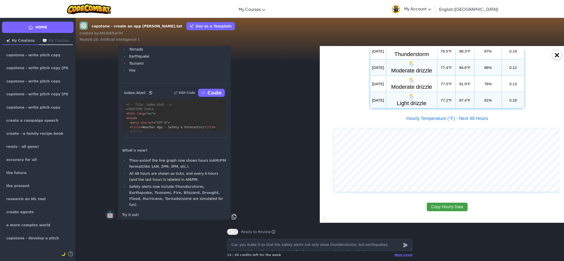
scroll to position [293, 0]
click at [558, 55] on button "×" at bounding box center [557, 55] width 10 height 10
